Goal: Information Seeking & Learning: Find specific fact

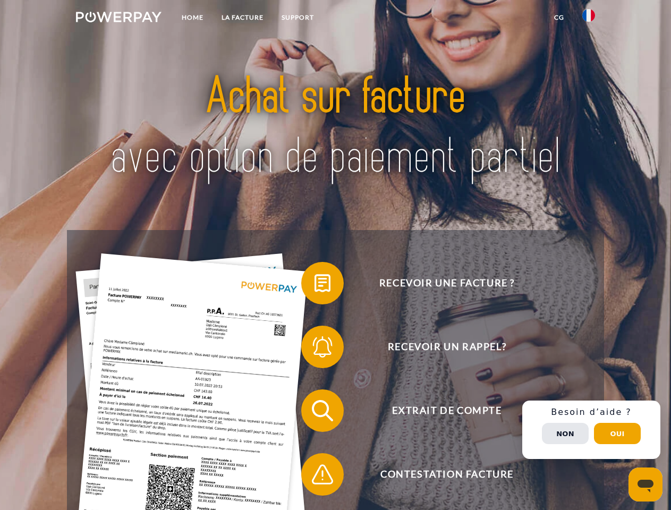
click at [119, 19] on img at bounding box center [119, 17] width 86 height 11
click at [589, 19] on img at bounding box center [588, 15] width 13 height 13
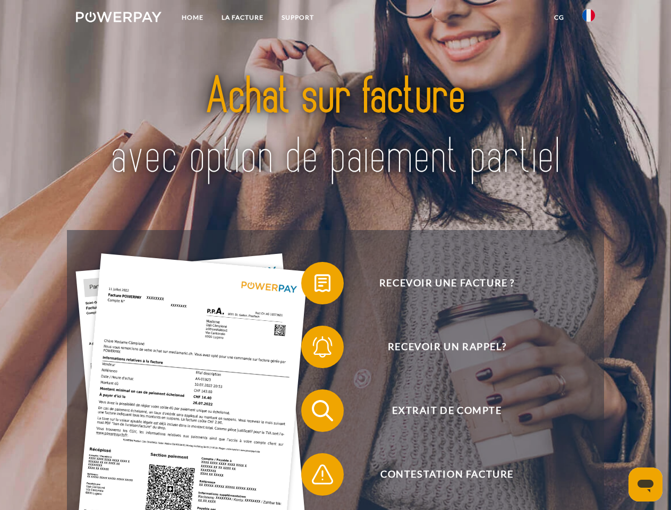
click at [559, 18] on link "CG" at bounding box center [559, 17] width 28 height 19
click at [315, 285] on span at bounding box center [306, 283] width 53 height 53
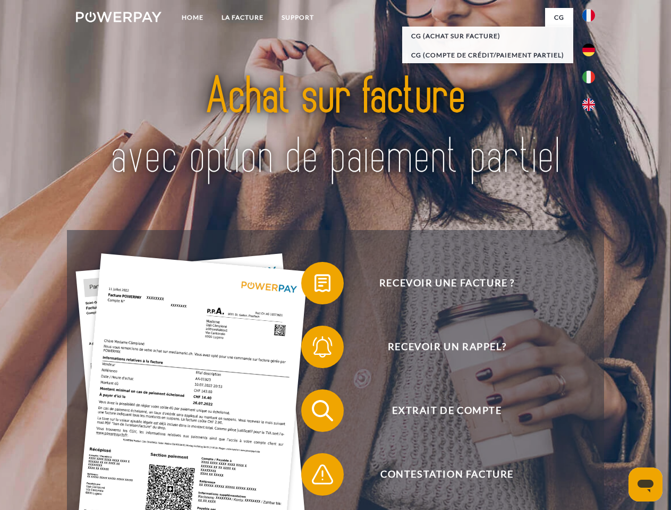
click at [315, 349] on span at bounding box center [306, 346] width 53 height 53
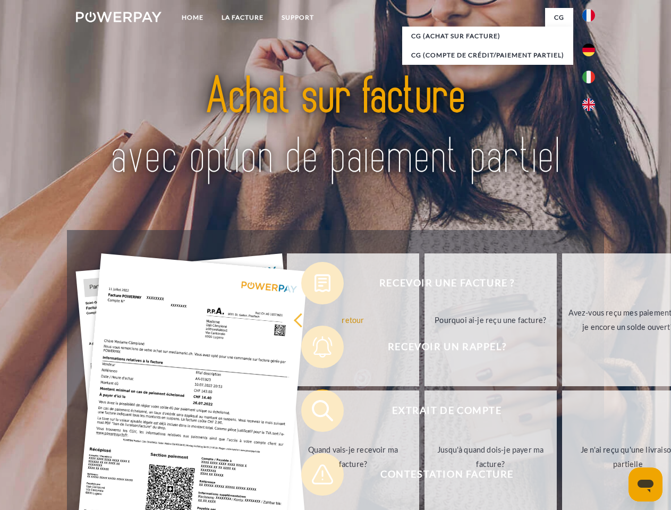
click at [425, 413] on link "Jusqu'à quand dois-je payer ma facture?" at bounding box center [491, 457] width 132 height 133
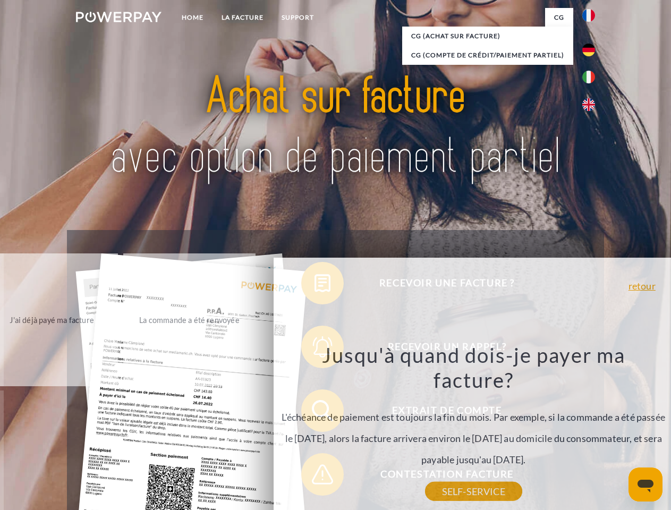
click at [315, 477] on div "Jusqu'à quand dois-je payer ma facture? L'échéance de paiement est toujours la …" at bounding box center [474, 416] width 388 height 149
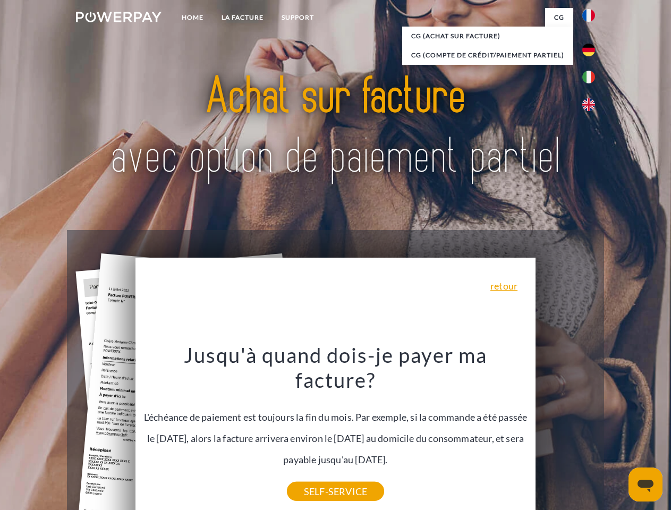
click at [591, 430] on div "Recevoir une facture ? Recevoir un rappel? Extrait de compte retour" at bounding box center [335, 442] width 537 height 425
click at [565, 432] on span "Extrait de compte" at bounding box center [447, 411] width 260 height 43
click at [618, 434] on header "Home LA FACTURE Support" at bounding box center [335, 367] width 671 height 734
